Goal: Register for event/course

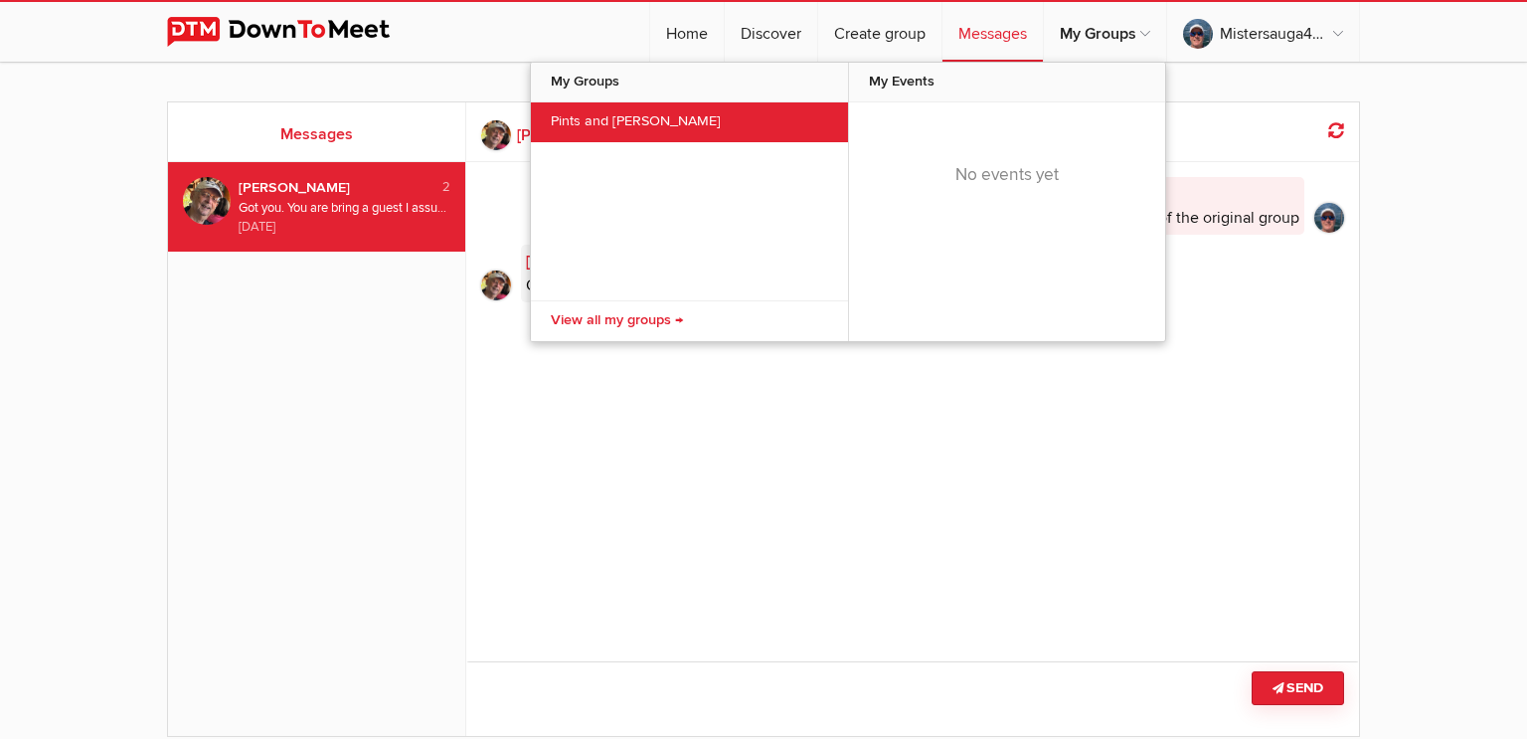
click at [664, 116] on link "Pints and [PERSON_NAME]" at bounding box center [689, 122] width 317 height 40
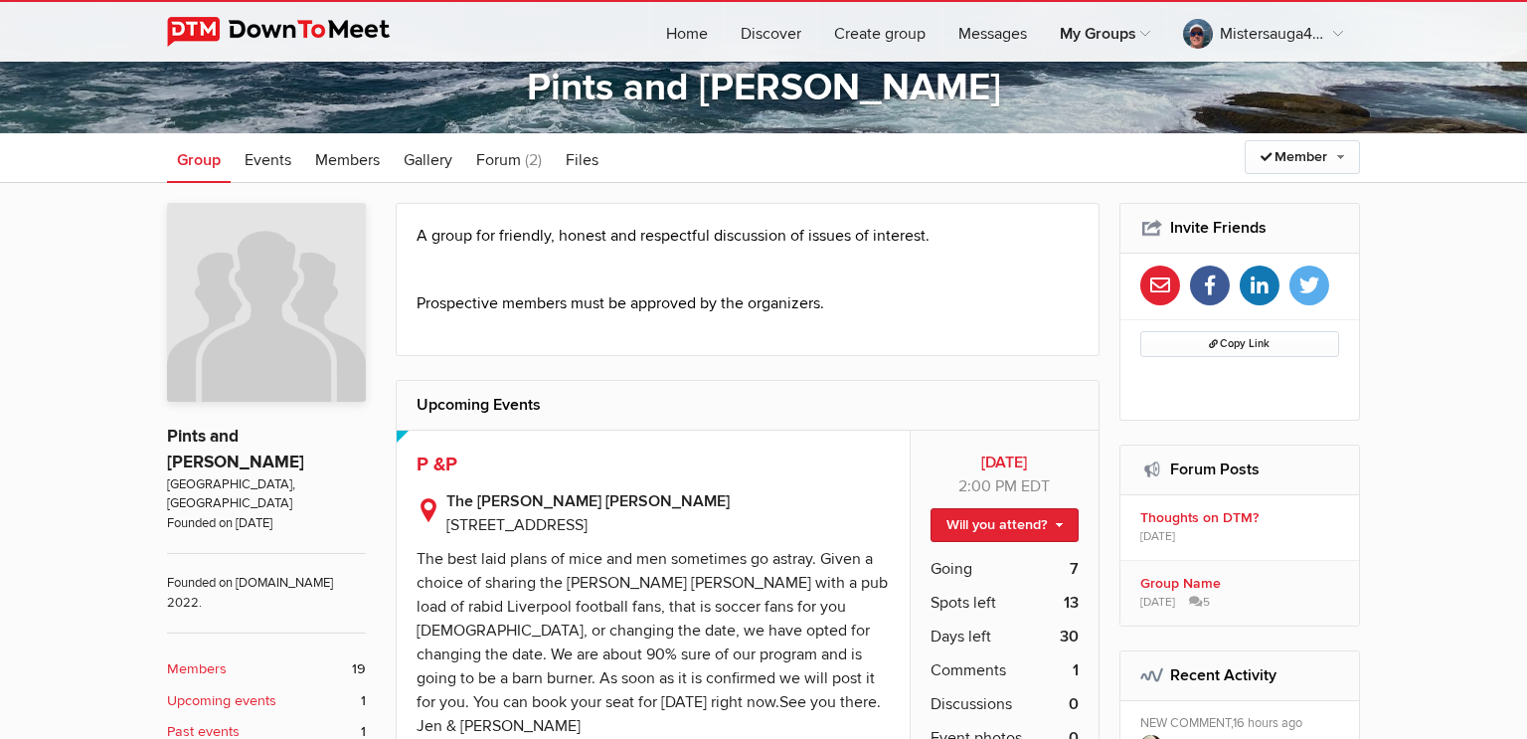
scroll to position [308, 0]
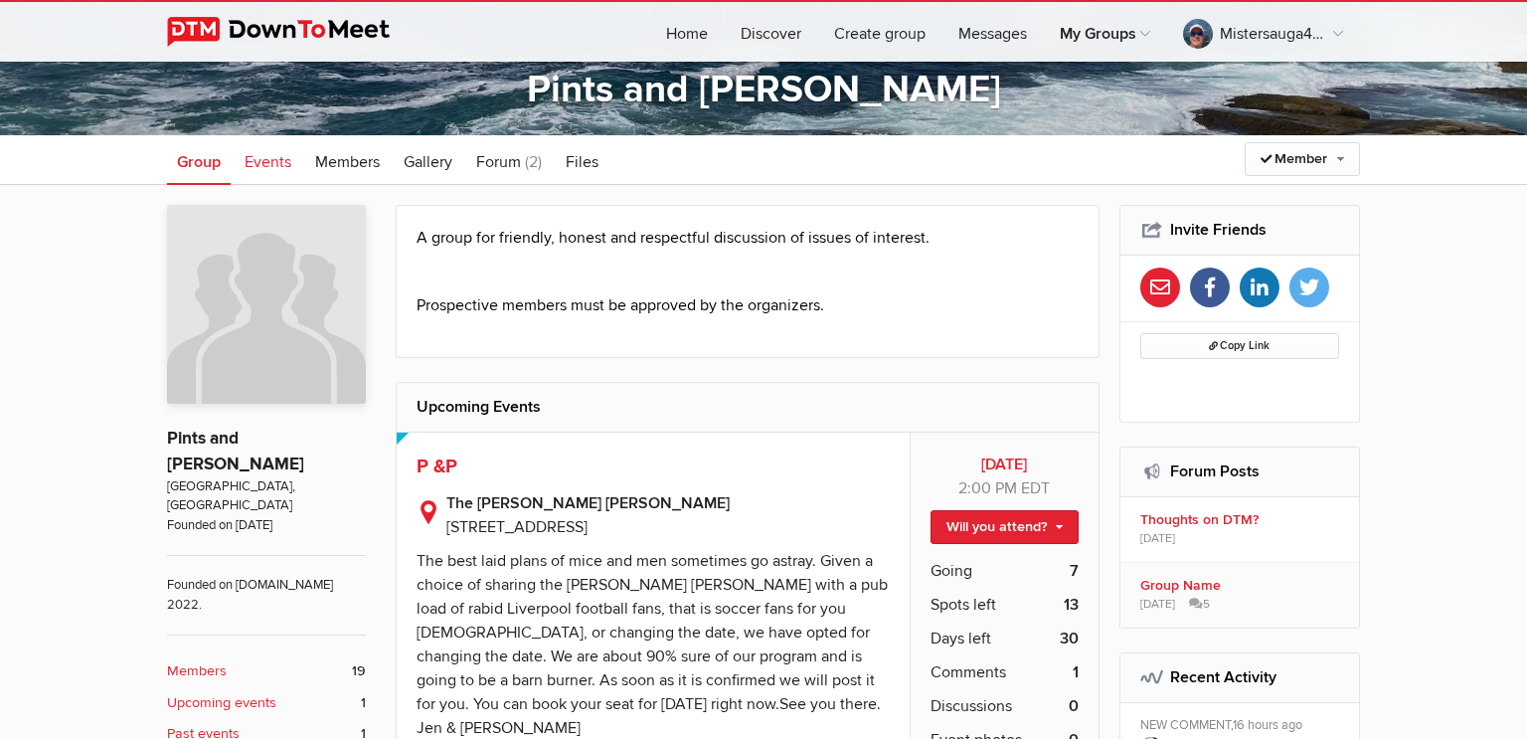
click at [267, 159] on span "Events" at bounding box center [268, 162] width 47 height 20
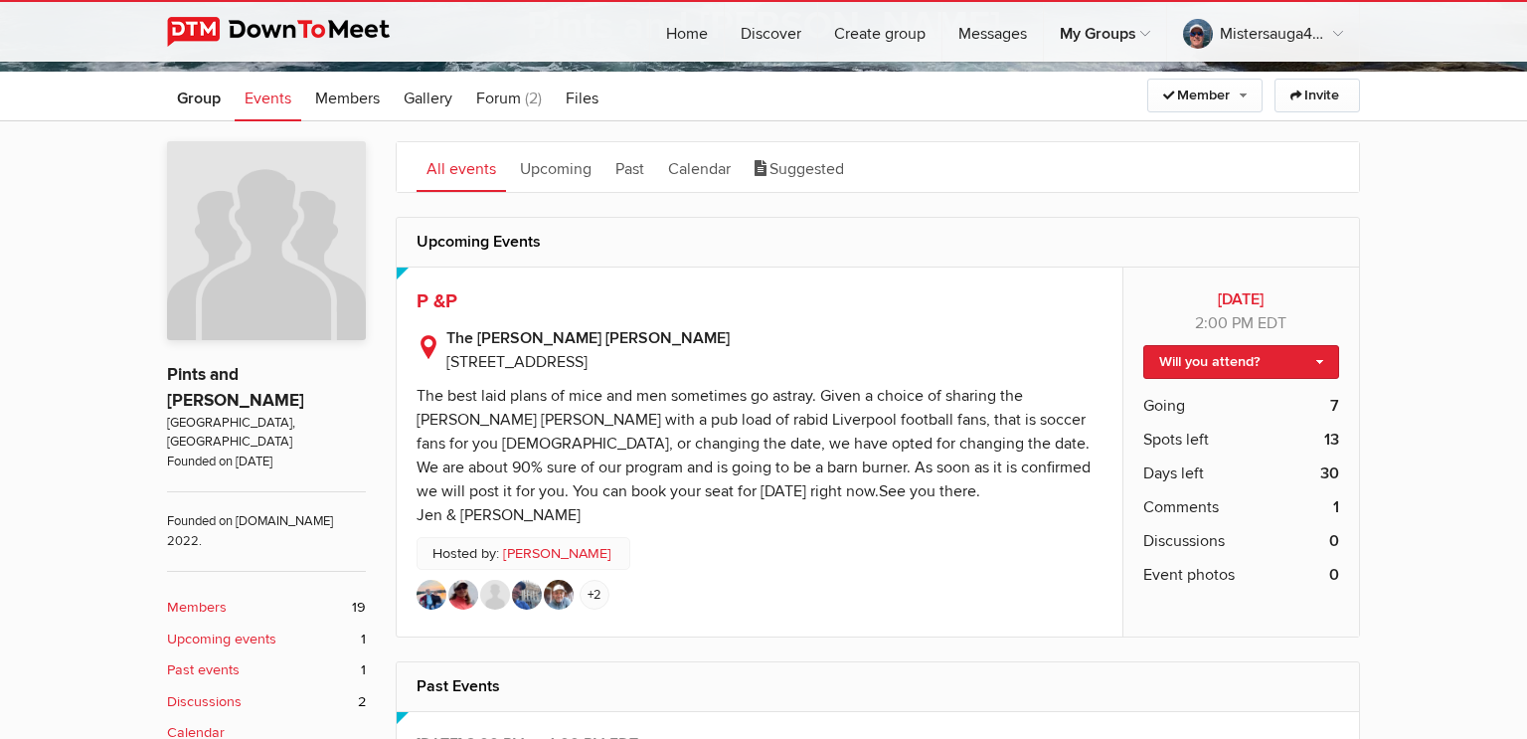
scroll to position [369, 0]
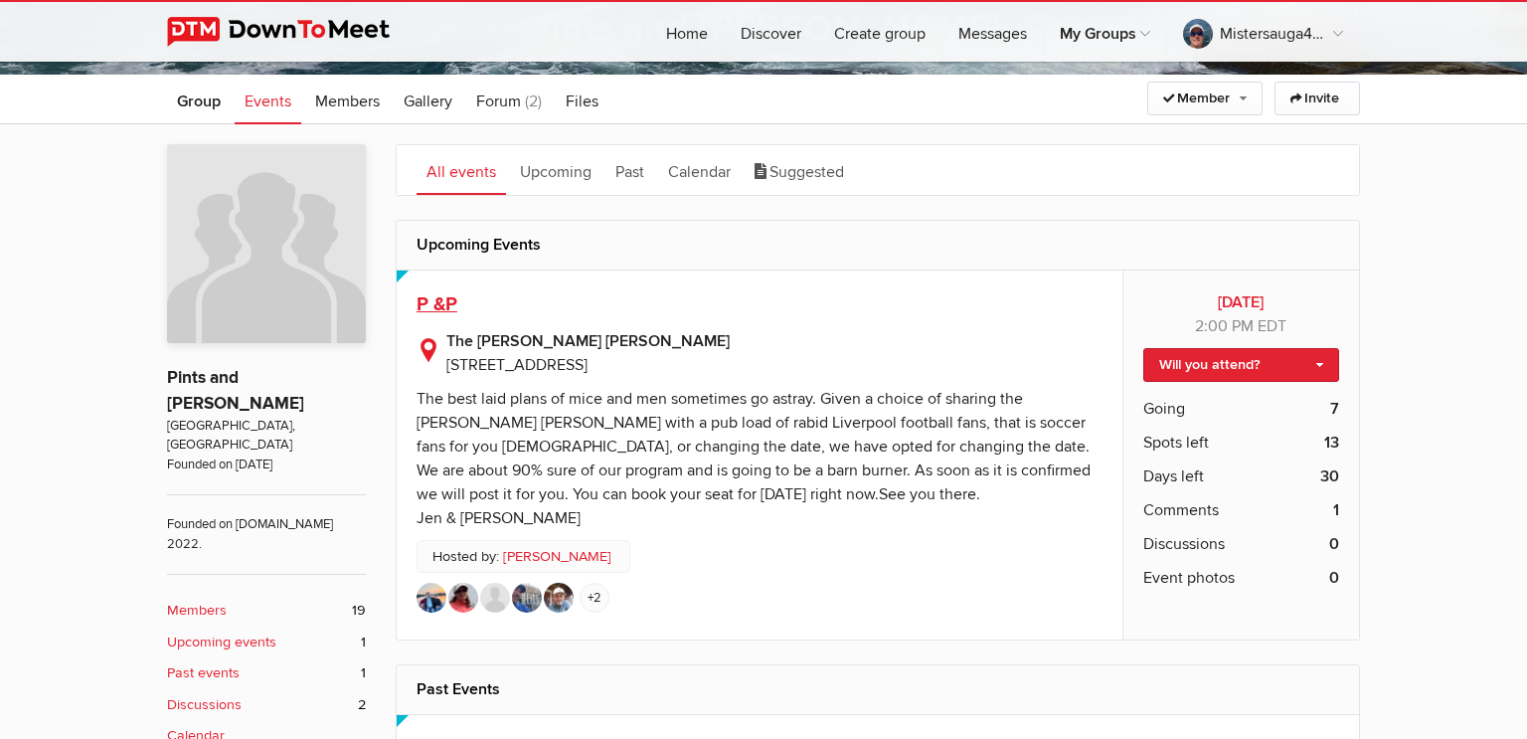
click at [438, 301] on span "P &P" at bounding box center [436, 304] width 41 height 24
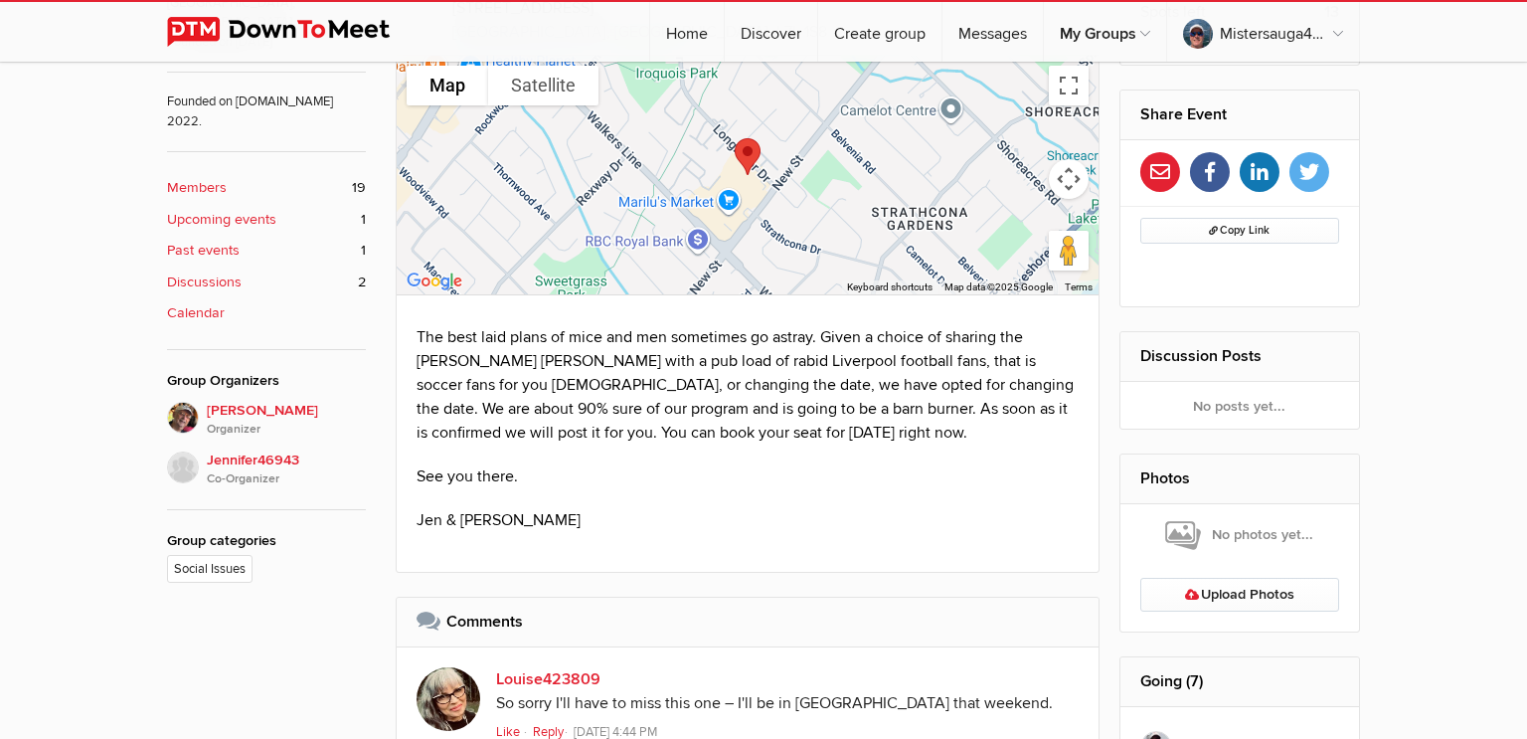
scroll to position [739, 0]
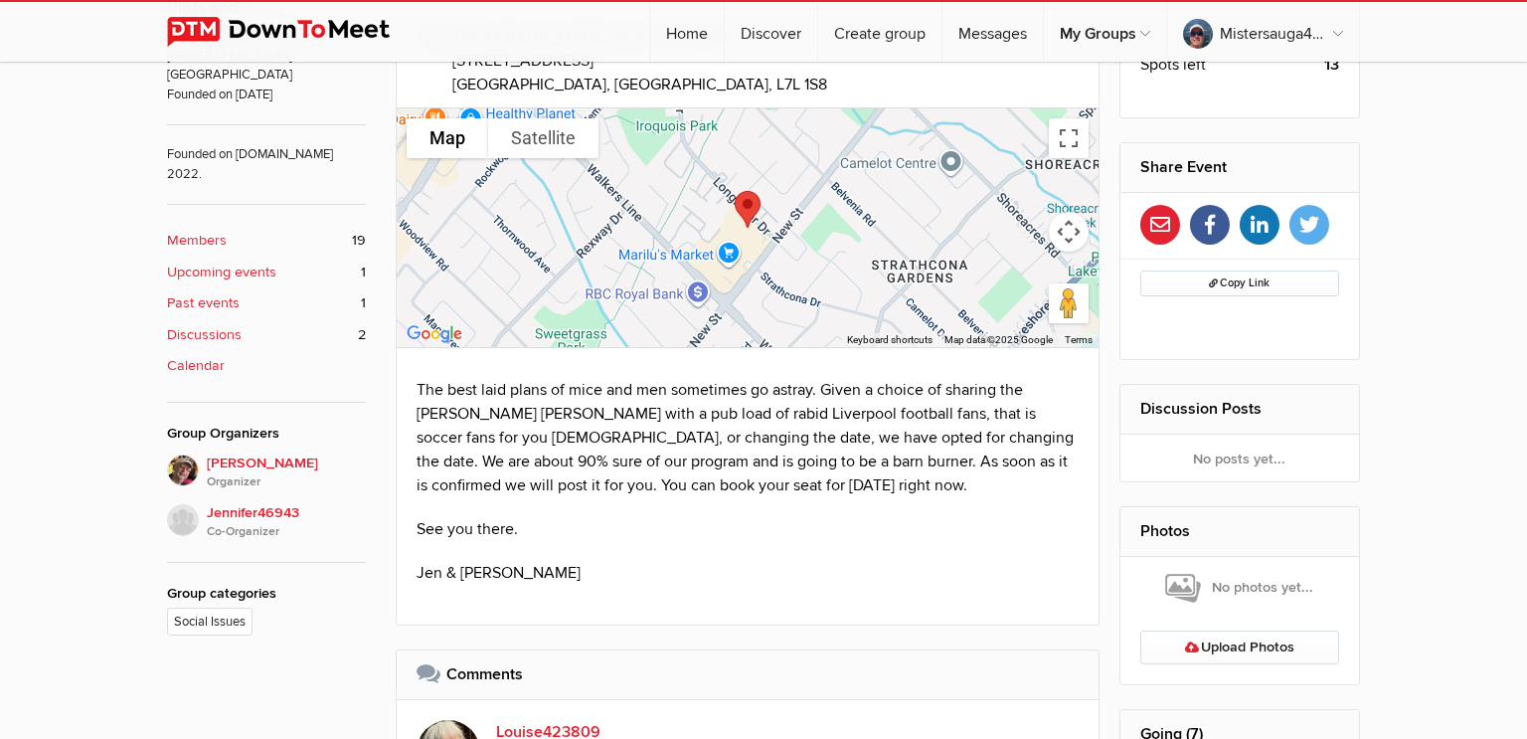
click at [190, 355] on b "Calendar" at bounding box center [196, 366] width 58 height 22
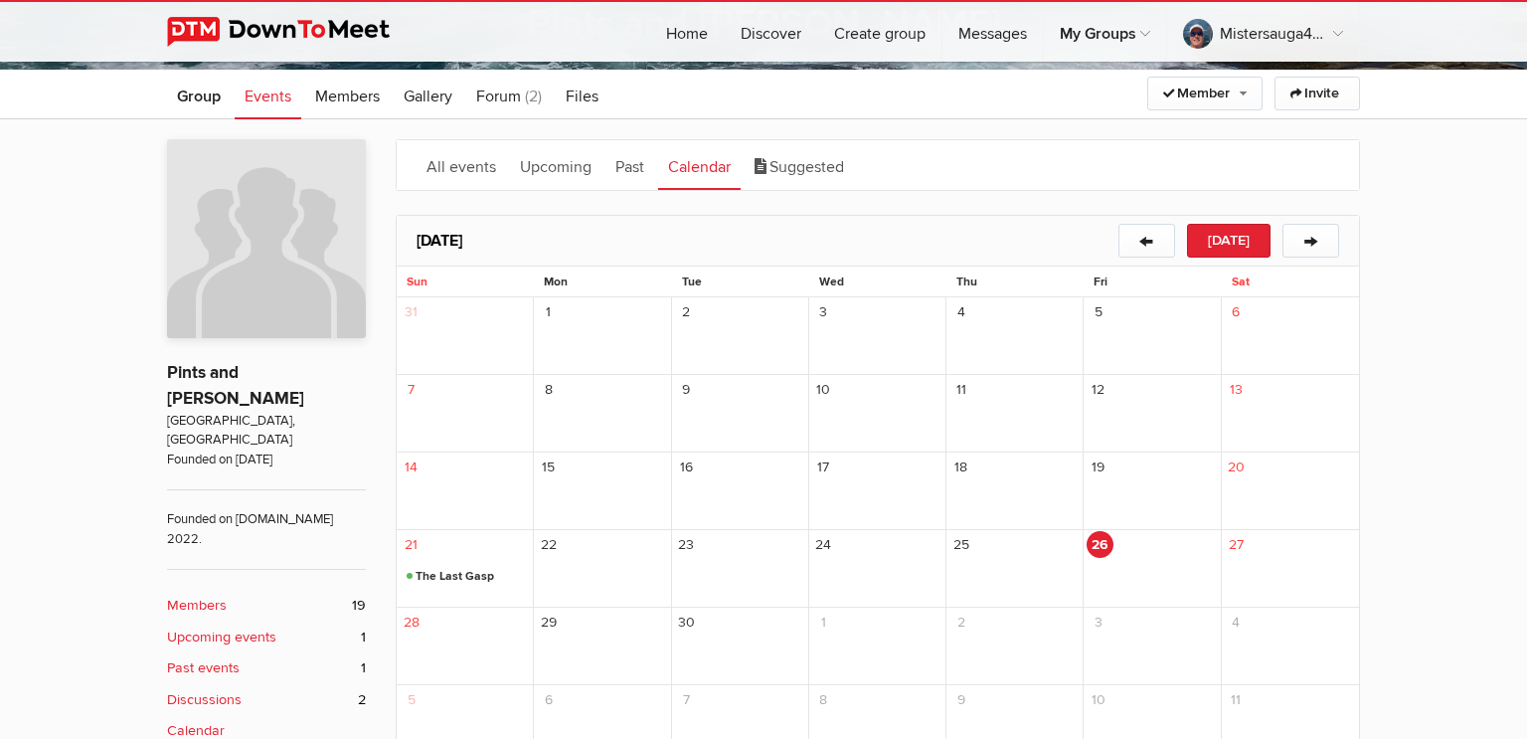
scroll to position [415, 0]
